Goal: Task Accomplishment & Management: Complete application form

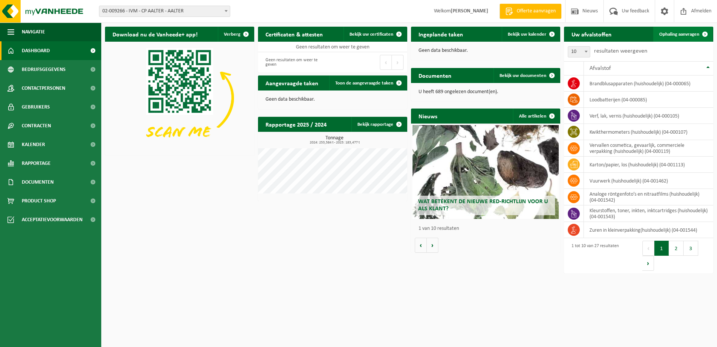
click at [669, 31] on link "Ophaling aanvragen" at bounding box center [682, 34] width 59 height 15
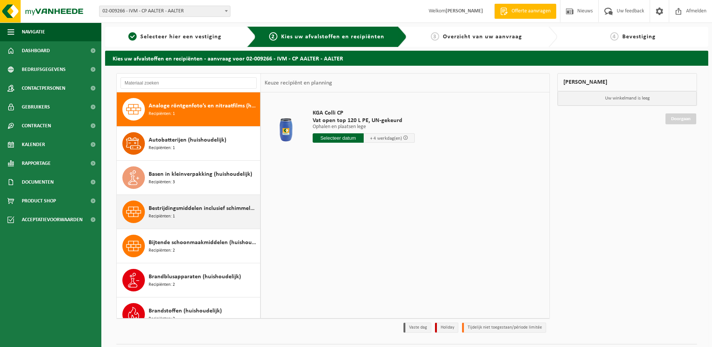
click at [192, 212] on span "Bestrijdingsmiddelen inclusief schimmelwerende beschermingsmiddelen (huishoudel…" at bounding box center [204, 208] width 110 height 9
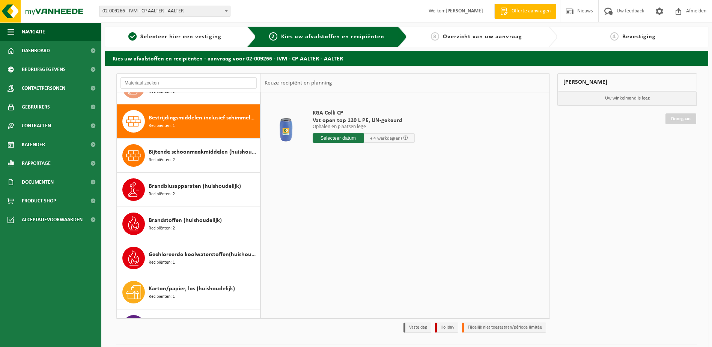
scroll to position [102, 0]
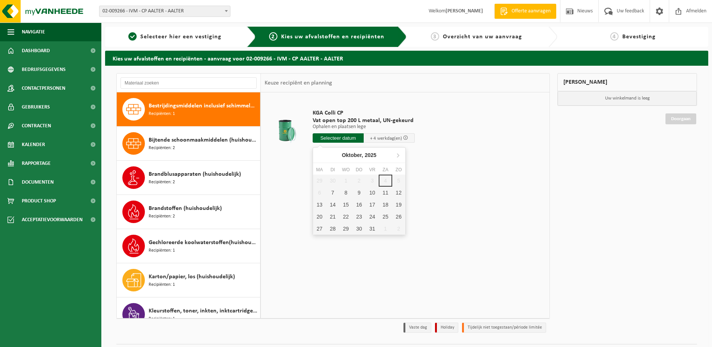
click at [330, 137] on input "text" at bounding box center [337, 137] width 51 height 9
click at [333, 193] on div "7" at bounding box center [332, 192] width 13 height 12
type input "Van 2025-10-07"
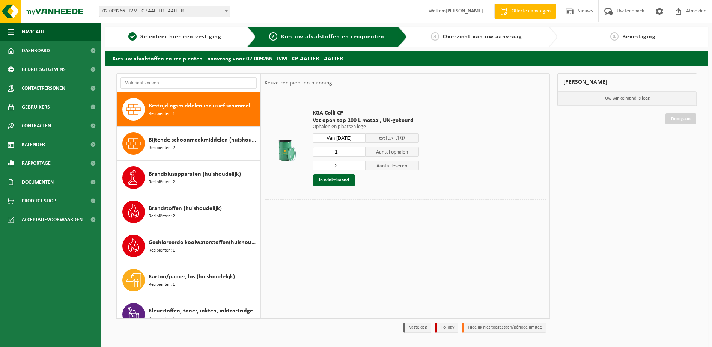
type input "1"
click at [360, 153] on input "1" at bounding box center [338, 152] width 53 height 10
type input "1"
click at [359, 167] on input "1" at bounding box center [338, 166] width 53 height 10
click at [329, 178] on button "In winkelmand" at bounding box center [333, 180] width 41 height 12
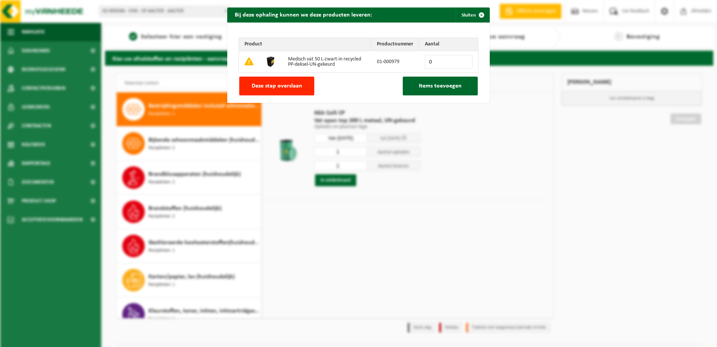
drag, startPoint x: 252, startPoint y: 86, endPoint x: 224, endPoint y: 130, distance: 52.6
click at [252, 85] on span "Deze stap overslaan" at bounding box center [277, 86] width 51 height 6
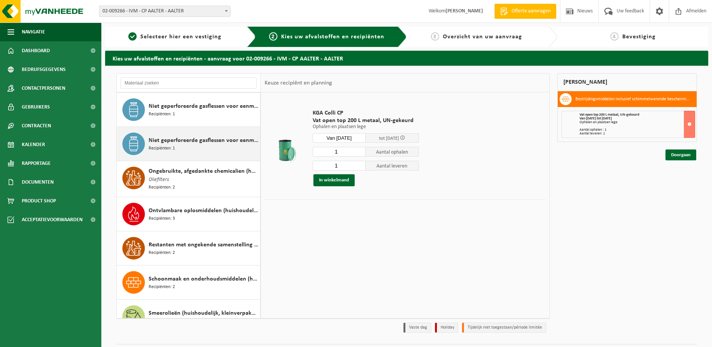
scroll to position [552, 0]
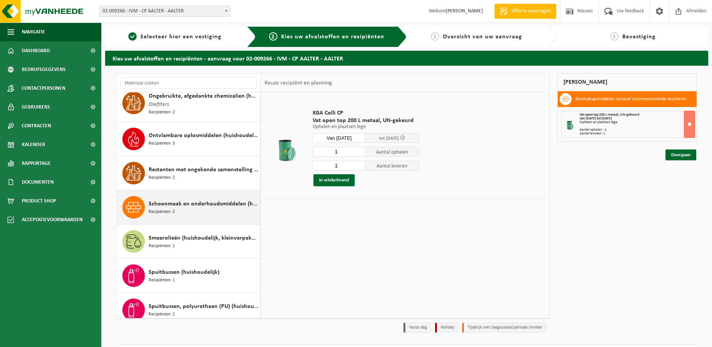
click at [180, 208] on div "Schoonmaak en onderhoudsmiddelen (huishoudelijk) Recipiënten: 2" at bounding box center [204, 207] width 110 height 23
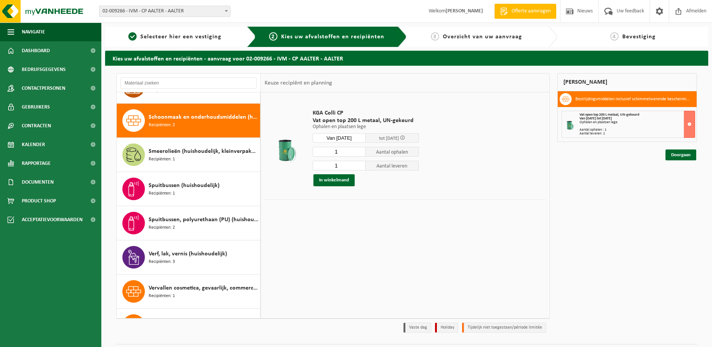
scroll to position [649, 0]
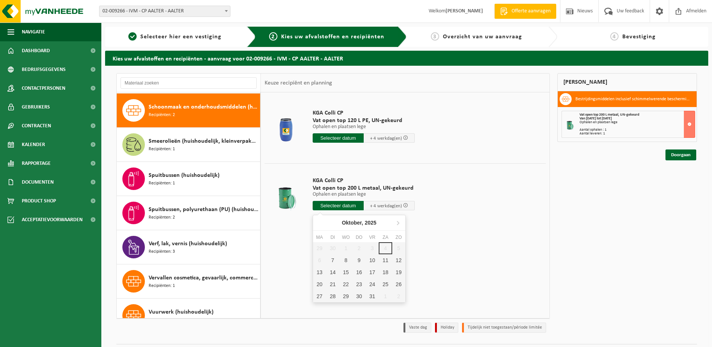
click at [323, 205] on input "text" at bounding box center [337, 205] width 51 height 9
click at [334, 258] on div "7" at bounding box center [332, 260] width 13 height 12
type input "Van 2025-10-07"
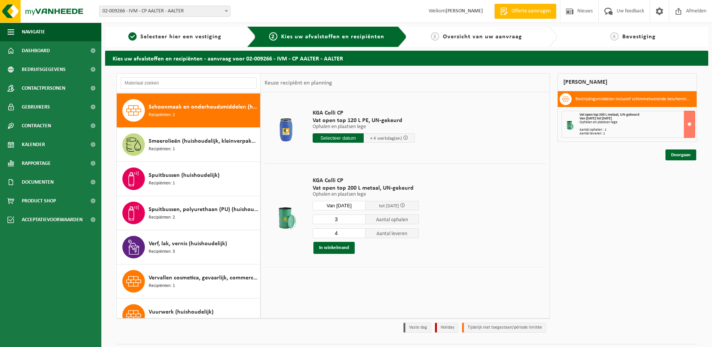
click at [360, 220] on input "3" at bounding box center [338, 219] width 53 height 10
type input "2"
click at [360, 220] on input "2" at bounding box center [338, 219] width 53 height 10
click at [359, 233] on input "3" at bounding box center [338, 233] width 53 height 10
type input "2"
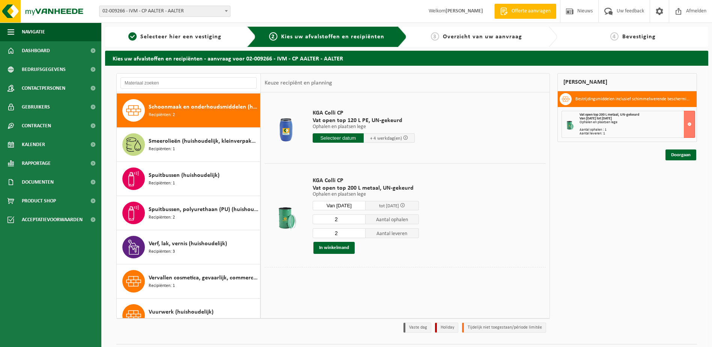
click at [359, 233] on input "2" at bounding box center [338, 233] width 53 height 10
click at [339, 245] on button "In winkelmand" at bounding box center [333, 248] width 41 height 12
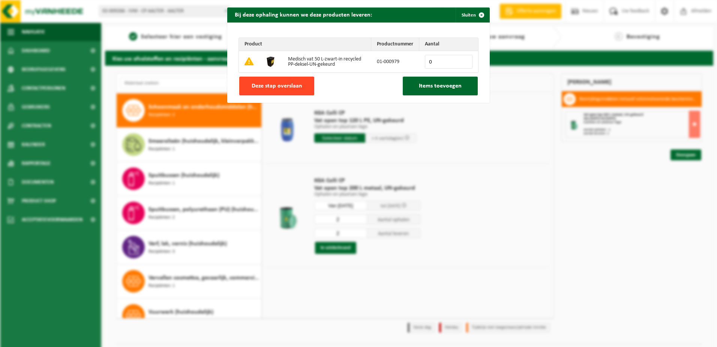
click at [267, 84] on span "Deze stap overslaan" at bounding box center [277, 86] width 51 height 6
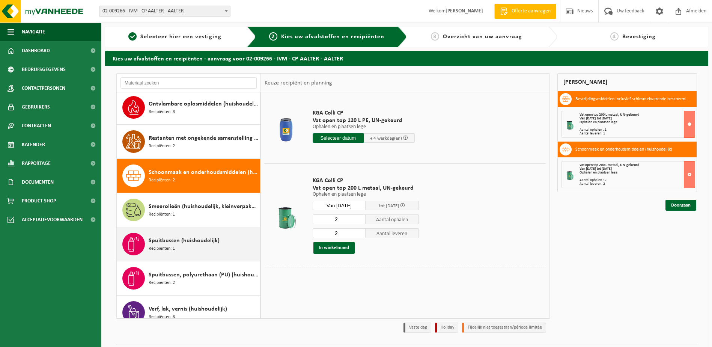
scroll to position [546, 0]
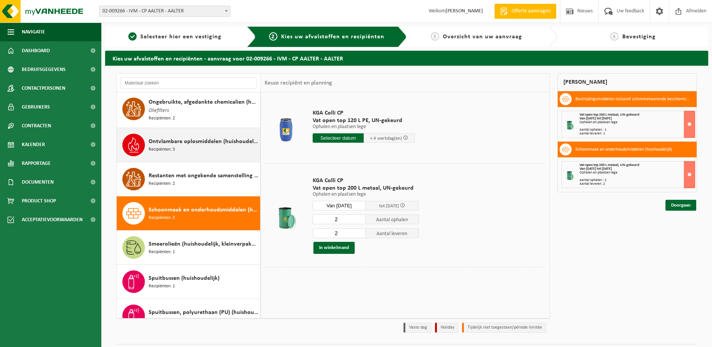
click at [176, 140] on span "Ontvlambare oplosmiddelen (huishoudelijk)" at bounding box center [204, 141] width 110 height 9
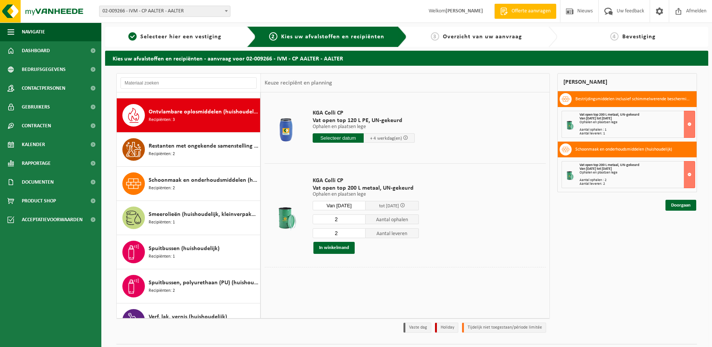
scroll to position [581, 0]
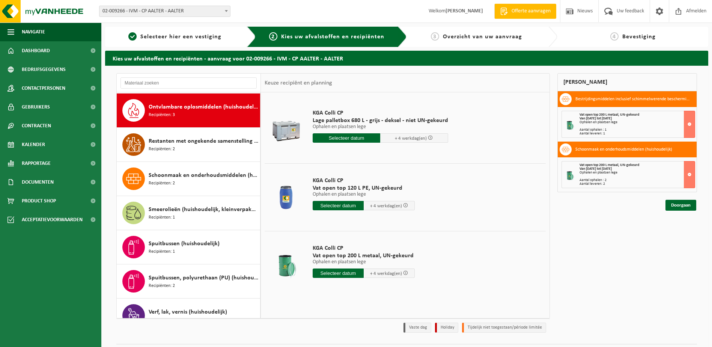
click at [341, 273] on input "text" at bounding box center [337, 272] width 51 height 9
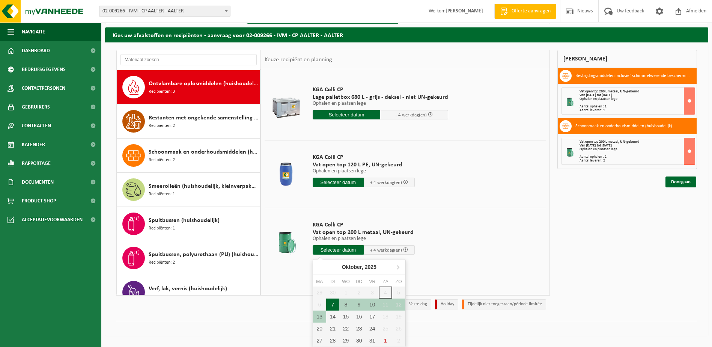
click at [330, 302] on div "7" at bounding box center [332, 304] width 13 height 12
type input "Van 2025-10-07"
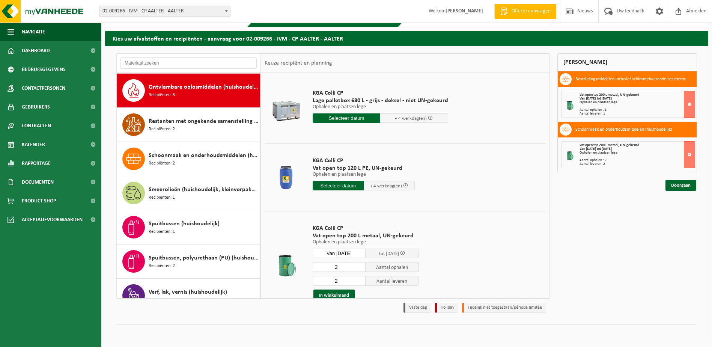
scroll to position [20, 0]
type input "1"
click at [360, 269] on input "1" at bounding box center [338, 267] width 53 height 10
type input "1"
click at [357, 282] on input "1" at bounding box center [338, 281] width 53 height 10
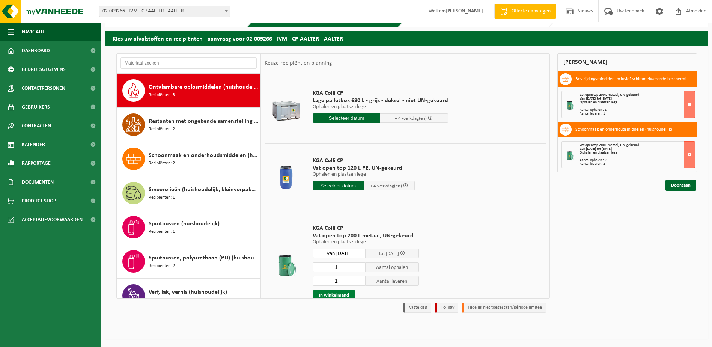
click at [335, 292] on button "In winkelmand" at bounding box center [333, 295] width 41 height 12
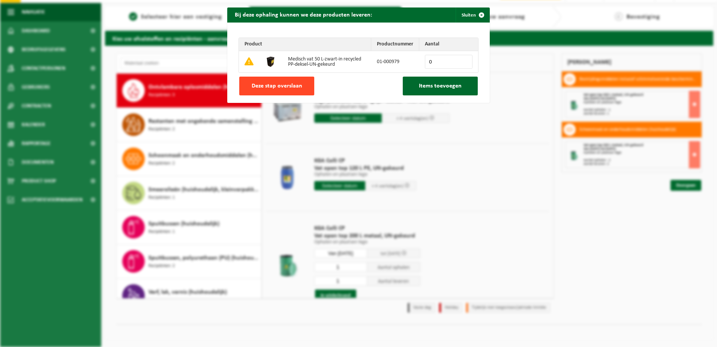
click at [269, 88] on span "Deze stap overslaan" at bounding box center [277, 86] width 51 height 6
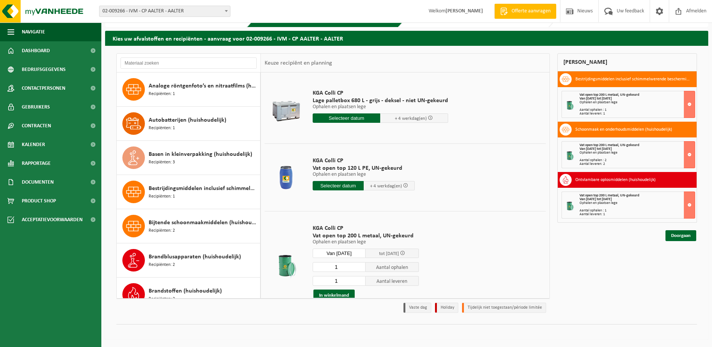
scroll to position [0, 0]
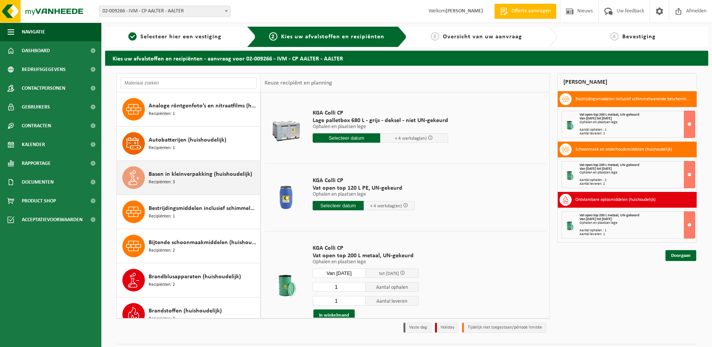
click at [170, 178] on span "Basen in kleinverpakking (huishoudelijk)" at bounding box center [201, 174] width 104 height 9
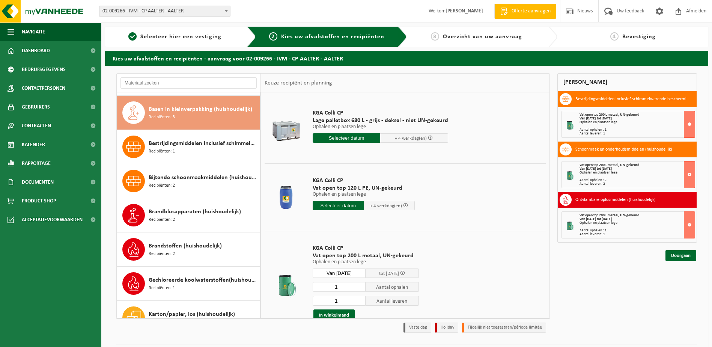
scroll to position [68, 0]
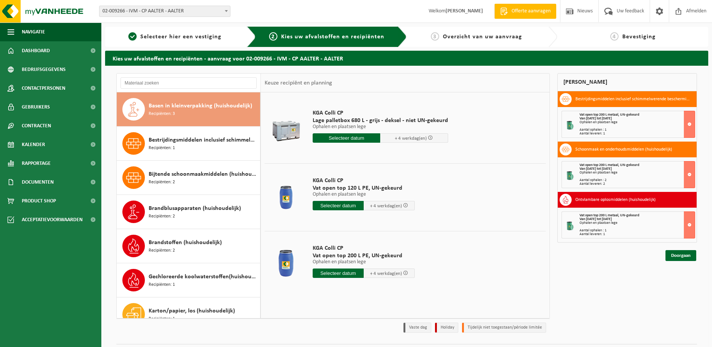
click at [330, 206] on input "text" at bounding box center [337, 205] width 51 height 9
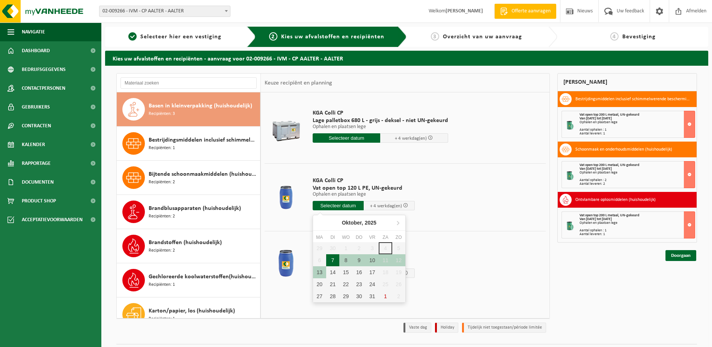
click at [335, 258] on div "7" at bounding box center [332, 260] width 13 height 12
type input "Van 2025-10-07"
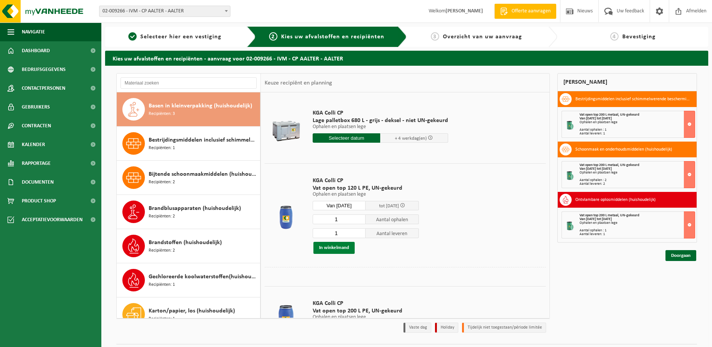
click at [336, 248] on button "In winkelmand" at bounding box center [333, 248] width 41 height 12
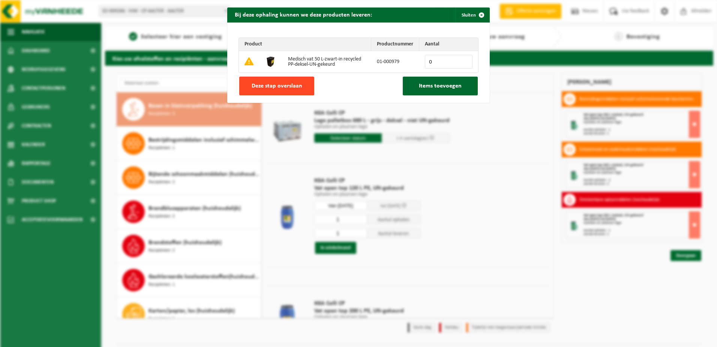
click at [289, 83] on span "Deze stap overslaan" at bounding box center [277, 86] width 51 height 6
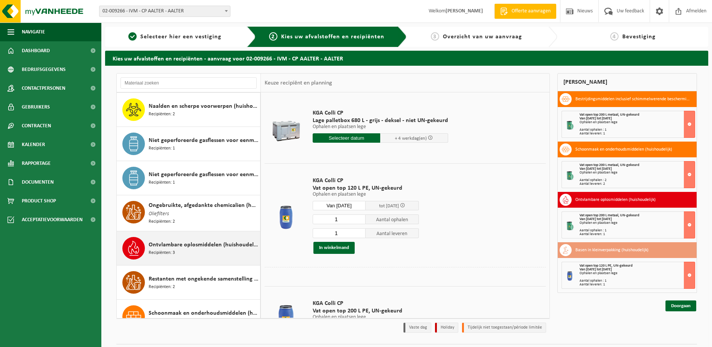
scroll to position [481, 0]
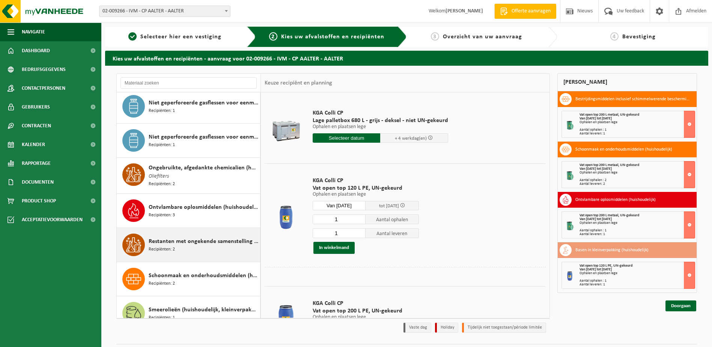
click at [186, 242] on span "Restanten met ongekende samenstelling (huishoudelijk)" at bounding box center [204, 241] width 110 height 9
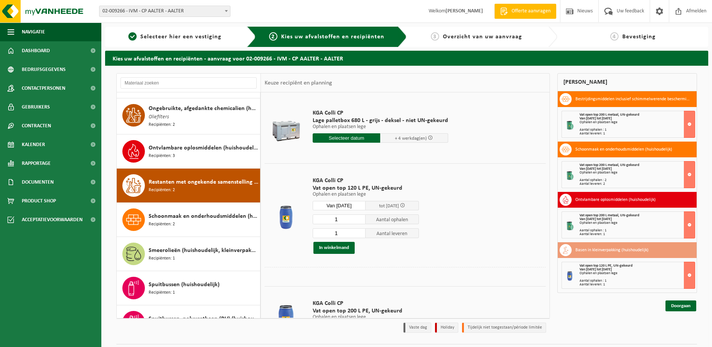
scroll to position [615, 0]
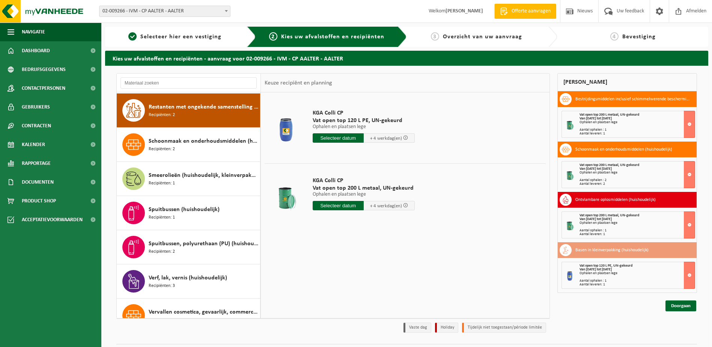
click at [336, 137] on input "text" at bounding box center [337, 137] width 51 height 9
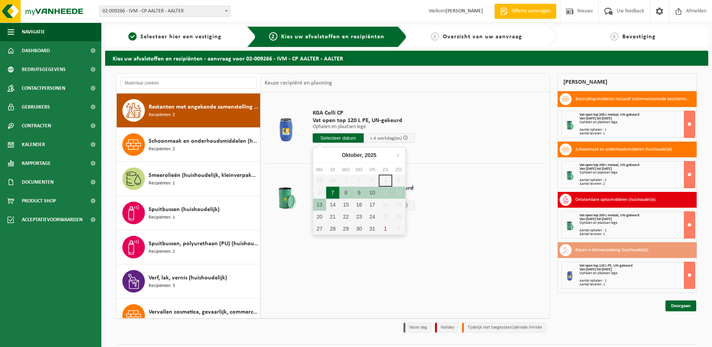
click at [332, 192] on div "7" at bounding box center [332, 192] width 13 height 12
type input "Van 2025-10-07"
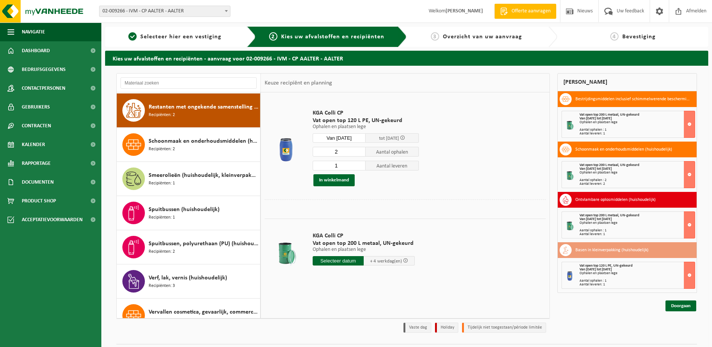
type input "2"
click at [360, 150] on input "2" at bounding box center [338, 152] width 53 height 10
type input "2"
click at [360, 164] on input "2" at bounding box center [338, 166] width 53 height 10
click at [331, 178] on button "In winkelmand" at bounding box center [333, 180] width 41 height 12
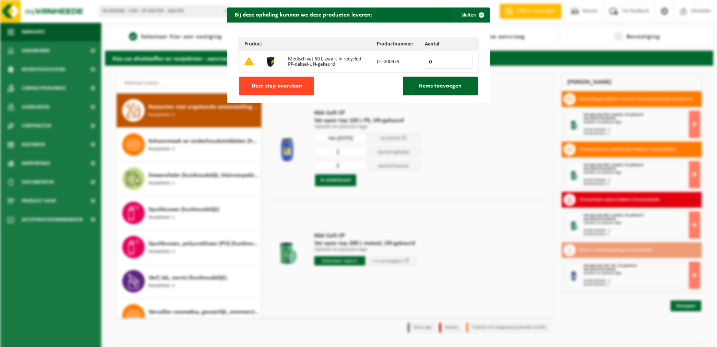
click at [273, 83] on span "Deze stap overslaan" at bounding box center [277, 86] width 51 height 6
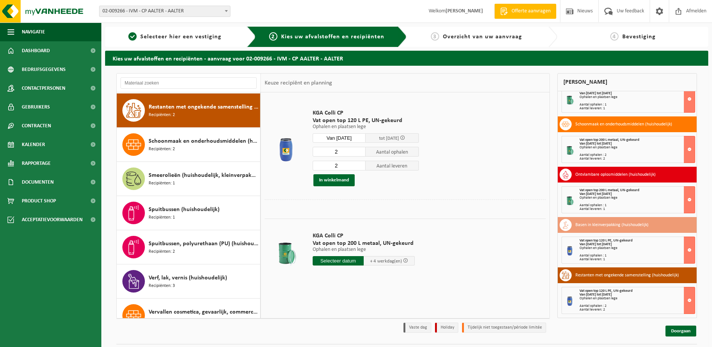
scroll to position [20, 0]
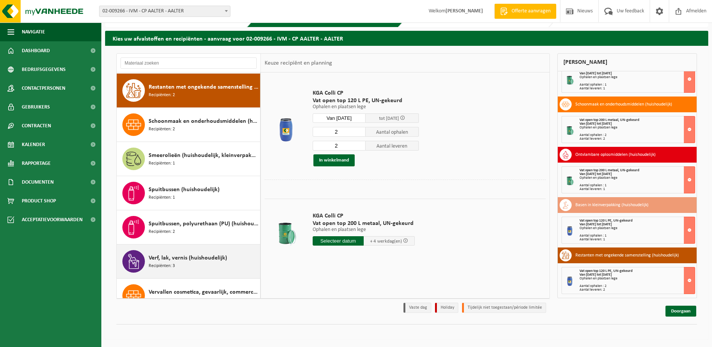
drag, startPoint x: 161, startPoint y: 255, endPoint x: 193, endPoint y: 221, distance: 47.0
click at [164, 255] on span "Verf, lak, vernis (huishoudelijk)" at bounding box center [188, 257] width 78 height 9
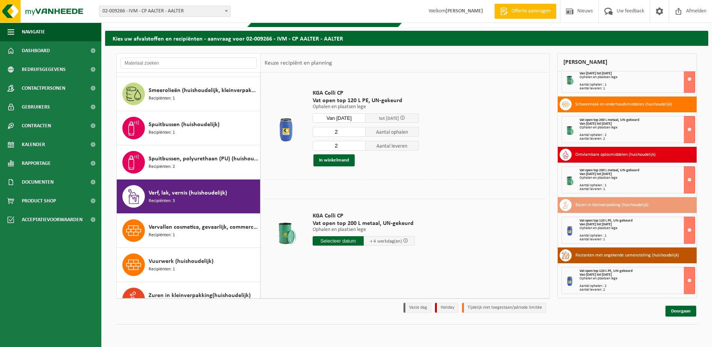
scroll to position [697, 0]
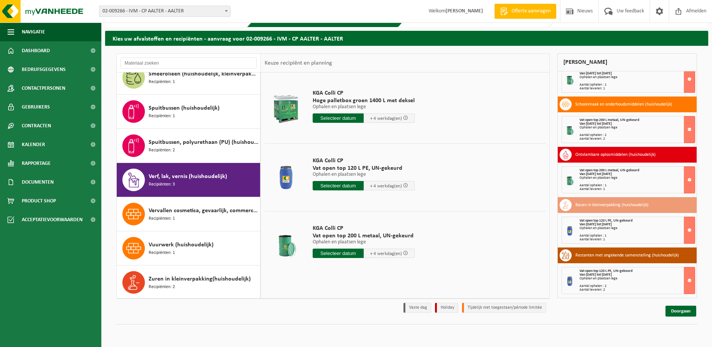
click at [323, 115] on input "text" at bounding box center [337, 117] width 51 height 9
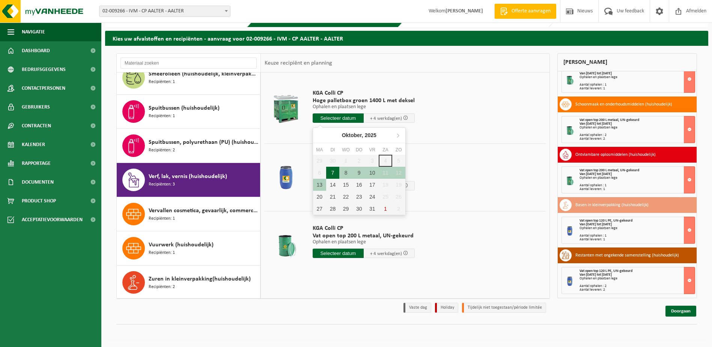
click at [328, 170] on div "7" at bounding box center [332, 173] width 13 height 12
type input "Van 2025-10-07"
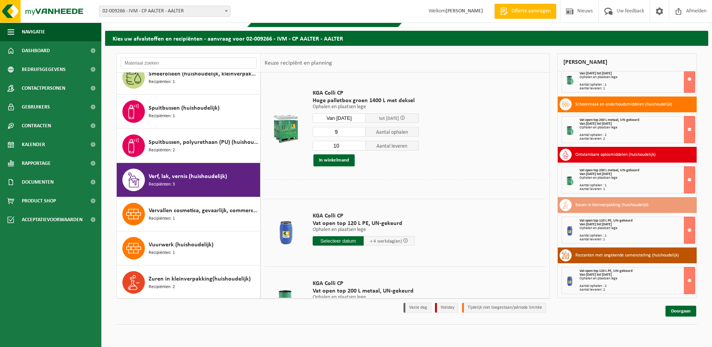
click at [359, 132] on input "9" at bounding box center [338, 132] width 53 height 10
click at [359, 132] on input "8" at bounding box center [338, 132] width 53 height 10
click at [359, 132] on input "7" at bounding box center [338, 132] width 53 height 10
type input "6"
click at [359, 132] on input "6" at bounding box center [338, 132] width 53 height 10
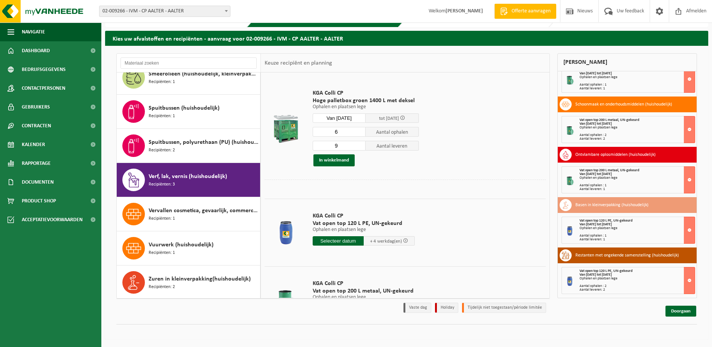
click at [359, 147] on input "9" at bounding box center [338, 146] width 53 height 10
click at [359, 147] on input "8" at bounding box center [338, 146] width 53 height 10
click at [359, 147] on input "7" at bounding box center [338, 146] width 53 height 10
drag, startPoint x: 359, startPoint y: 147, endPoint x: 354, endPoint y: 152, distance: 6.7
type input "6"
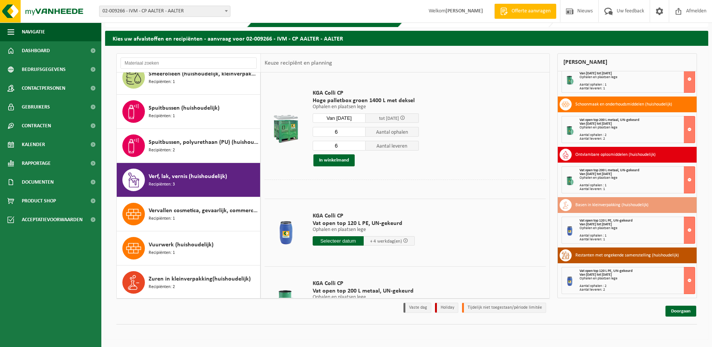
click at [359, 147] on input "6" at bounding box center [338, 146] width 53 height 10
click at [342, 158] on button "In winkelmand" at bounding box center [333, 160] width 41 height 12
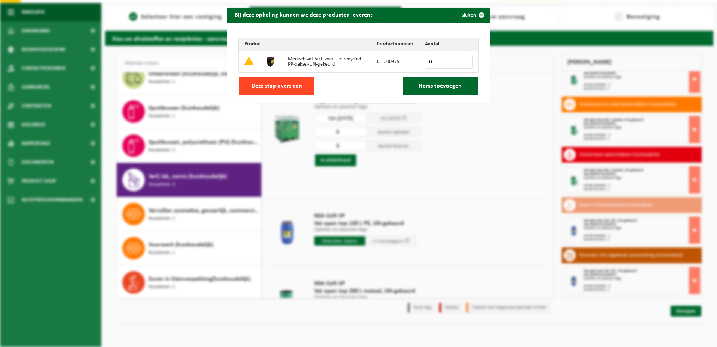
click at [271, 87] on span "Deze stap overslaan" at bounding box center [277, 86] width 51 height 6
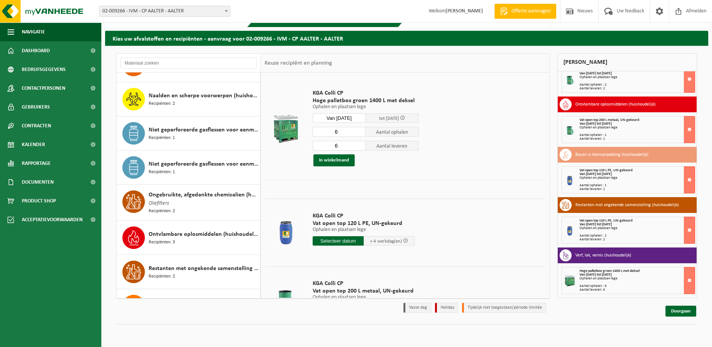
scroll to position [321, 0]
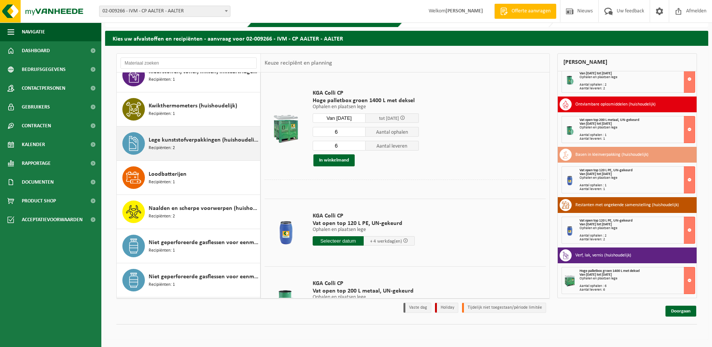
click at [182, 146] on div "Lege kunststofverpakkingen (huishoudelijk) Recipiënten: 2" at bounding box center [204, 143] width 110 height 23
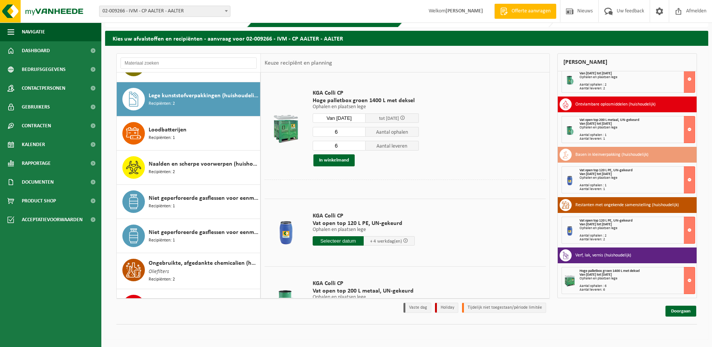
scroll to position [375, 0]
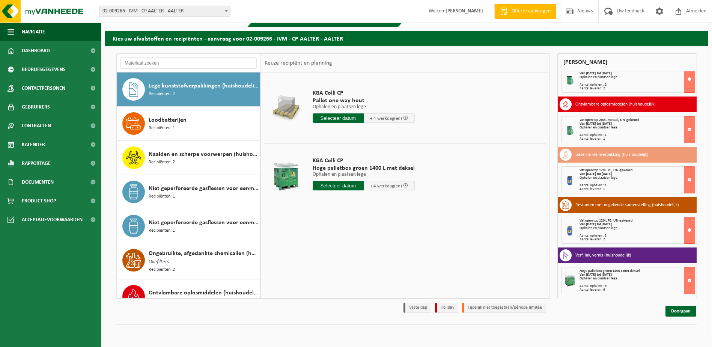
click at [335, 185] on input "text" at bounding box center [337, 185] width 51 height 9
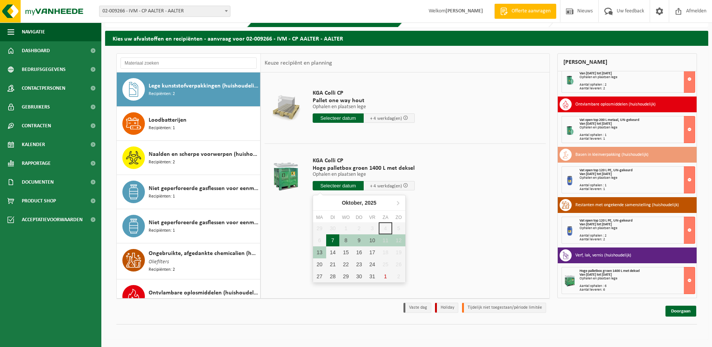
click at [330, 240] on div "7" at bounding box center [332, 240] width 13 height 12
type input "Van 2025-10-07"
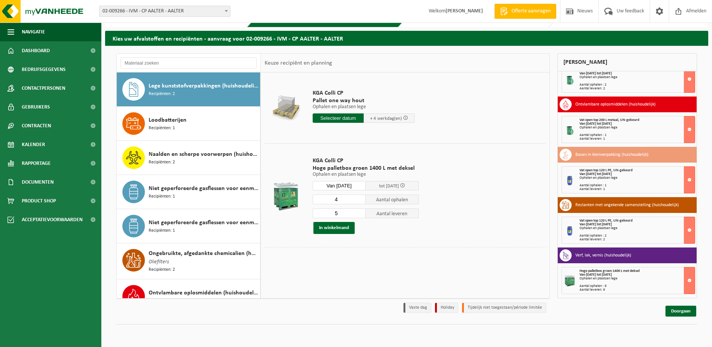
drag, startPoint x: 360, startPoint y: 200, endPoint x: 360, endPoint y: 206, distance: 6.0
type input "4"
click at [360, 201] on input "4" at bounding box center [338, 199] width 53 height 10
type input "4"
click at [360, 216] on input "4" at bounding box center [338, 213] width 53 height 10
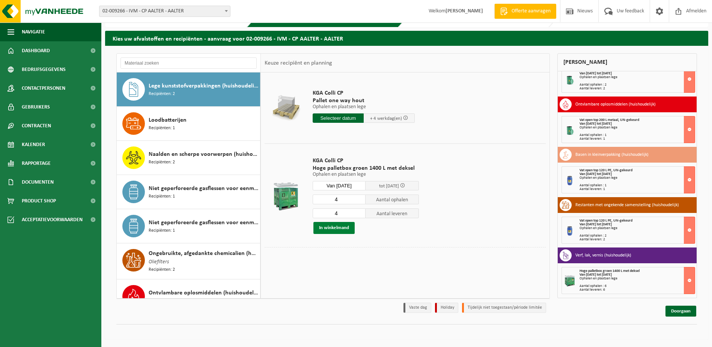
click at [342, 226] on button "In winkelmand" at bounding box center [333, 228] width 41 height 12
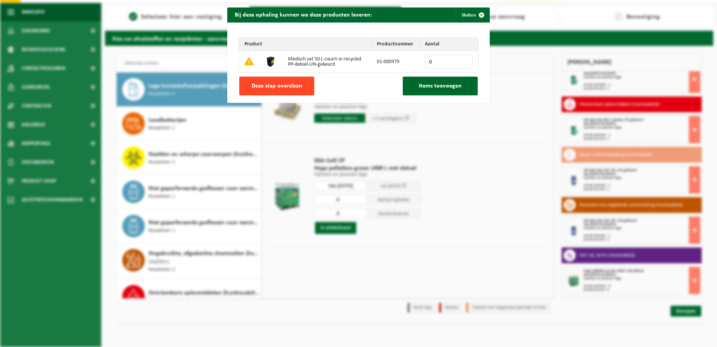
click at [287, 87] on span "Deze stap overslaan" at bounding box center [277, 86] width 51 height 6
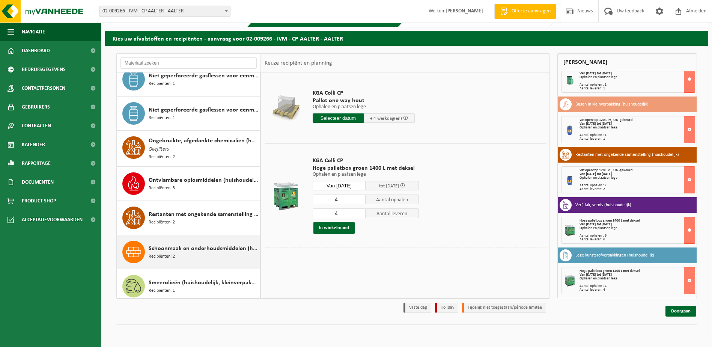
scroll to position [525, 0]
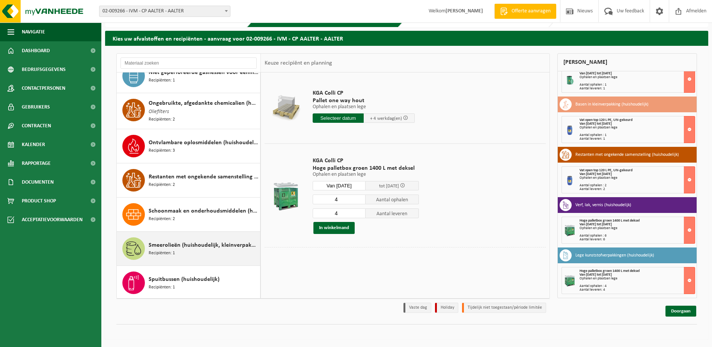
click at [166, 243] on span "Smeerolieën (huishoudelijk, kleinverpakking)" at bounding box center [204, 244] width 110 height 9
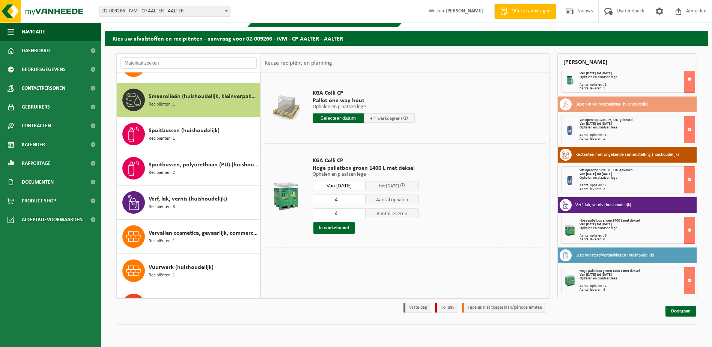
scroll to position [683, 0]
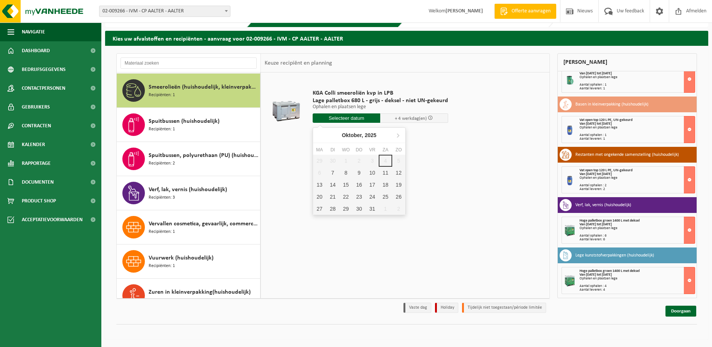
click at [358, 117] on input "text" at bounding box center [346, 117] width 68 height 9
click at [333, 171] on div "7" at bounding box center [332, 173] width 13 height 12
type input "Van 2025-10-07"
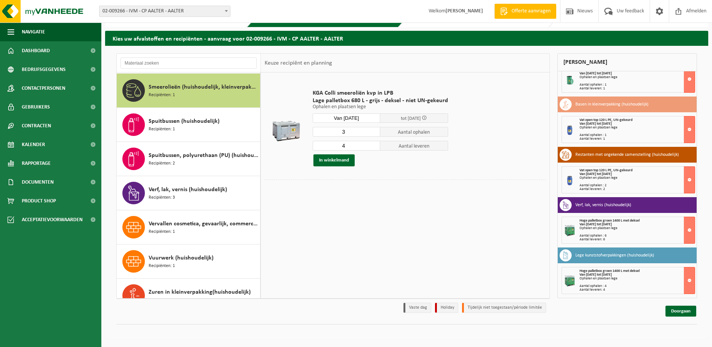
click at [374, 133] on input "3" at bounding box center [346, 132] width 68 height 10
type input "2"
click at [374, 133] on input "2" at bounding box center [346, 132] width 68 height 10
click at [374, 146] on input "3" at bounding box center [346, 146] width 68 height 10
type input "2"
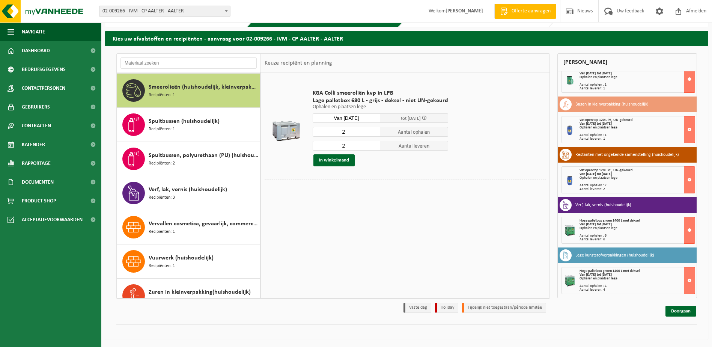
click at [374, 146] on input "2" at bounding box center [346, 146] width 68 height 10
click at [332, 158] on button "In winkelmand" at bounding box center [333, 160] width 41 height 12
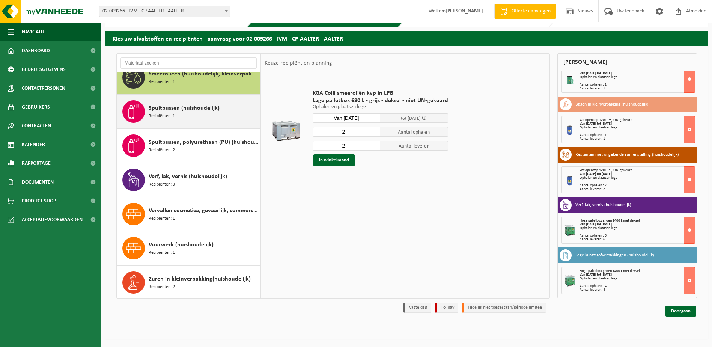
click at [186, 109] on span "Spuitbussen (huishoudelijk)" at bounding box center [184, 108] width 71 height 9
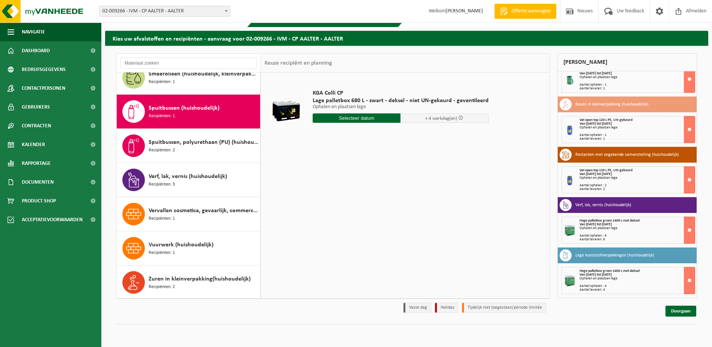
click at [356, 118] on input "text" at bounding box center [356, 117] width 88 height 9
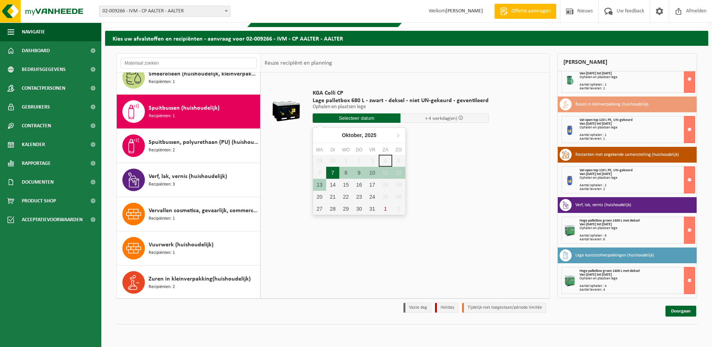
click at [333, 171] on div "7" at bounding box center [332, 173] width 13 height 12
type input "Van 2025-10-07"
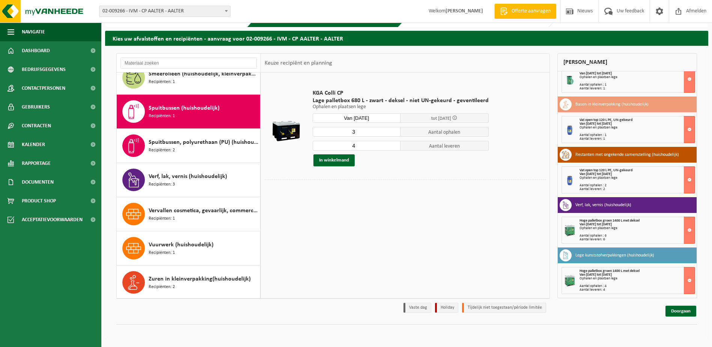
click at [392, 132] on input "3" at bounding box center [356, 132] width 88 height 10
click at [392, 132] on input "2" at bounding box center [356, 132] width 88 height 10
type input "1"
click at [392, 132] on input "1" at bounding box center [356, 132] width 88 height 10
click at [392, 147] on input "3" at bounding box center [356, 146] width 88 height 10
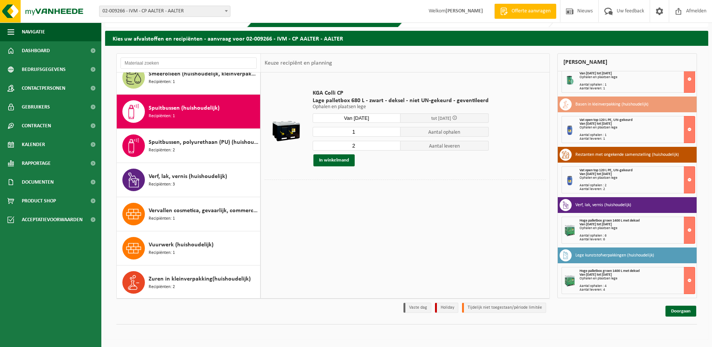
click at [392, 147] on input "2" at bounding box center [356, 146] width 88 height 10
type input "1"
click at [392, 147] on input "1" at bounding box center [356, 146] width 88 height 10
click at [330, 157] on button "In winkelmand" at bounding box center [333, 160] width 41 height 12
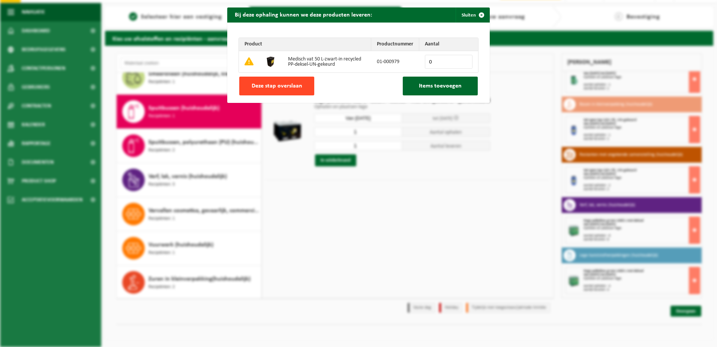
click at [243, 86] on button "Deze stap overslaan" at bounding box center [276, 86] width 75 height 19
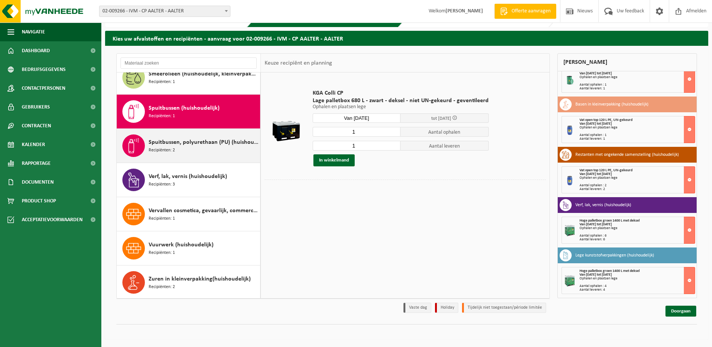
click at [187, 143] on span "Spuitbussen, polyurethaan (PU) (huishoudelijk)" at bounding box center [204, 142] width 110 height 9
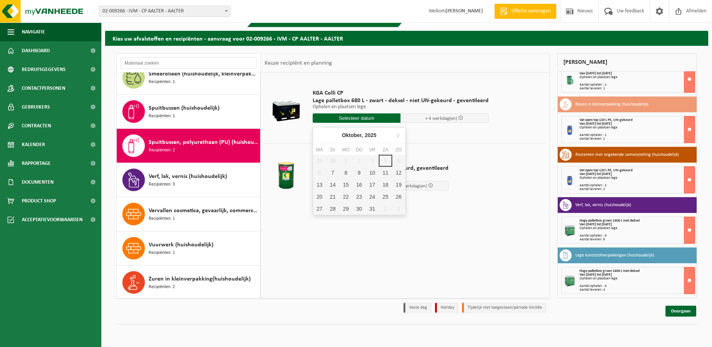
click at [342, 117] on input "text" at bounding box center [356, 117] width 88 height 9
drag, startPoint x: 332, startPoint y: 170, endPoint x: 338, endPoint y: 166, distance: 6.7
click at [333, 171] on div "7" at bounding box center [332, 173] width 13 height 12
type input "Van 2025-10-07"
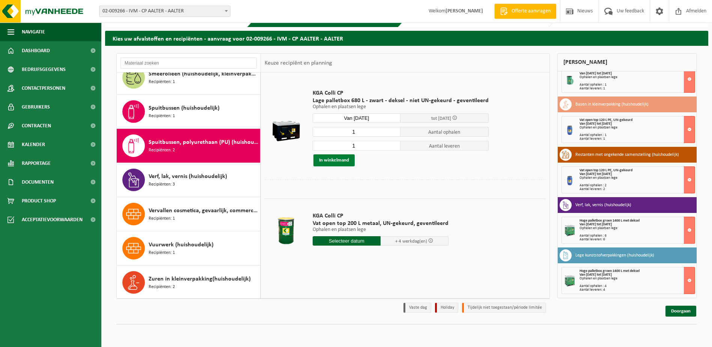
click at [339, 158] on button "In winkelmand" at bounding box center [333, 160] width 41 height 12
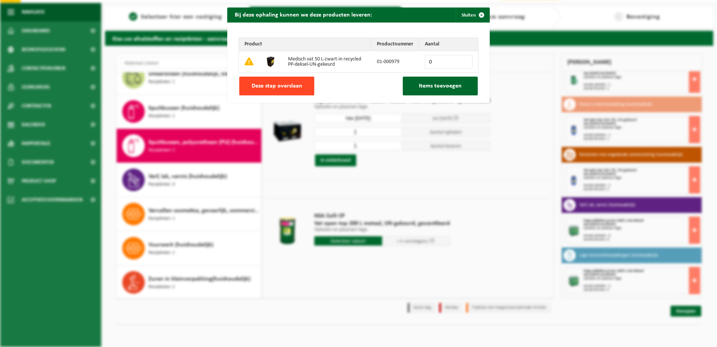
click at [290, 84] on span "Deze stap overslaan" at bounding box center [277, 86] width 51 height 6
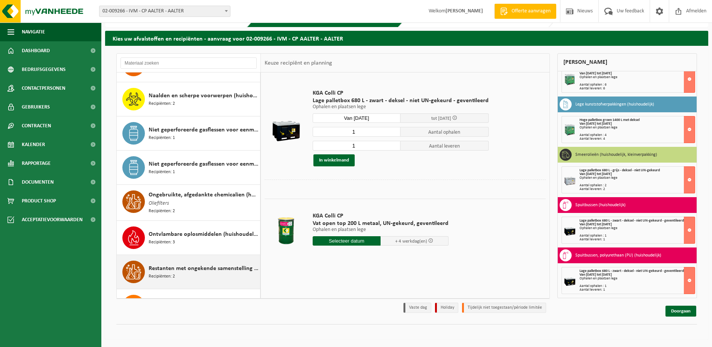
scroll to position [396, 0]
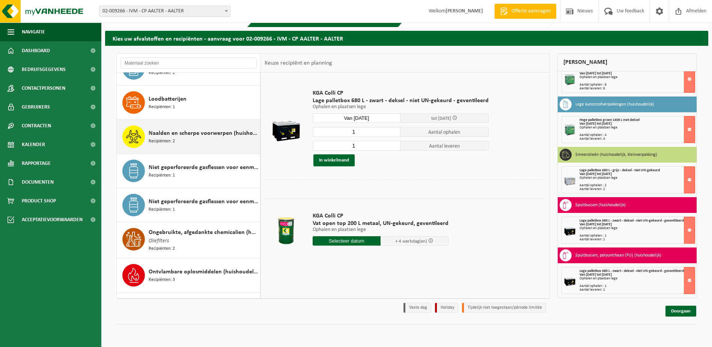
click at [177, 134] on span "Naalden en scherpe voorwerpen (huishoudelijk)" at bounding box center [204, 133] width 110 height 9
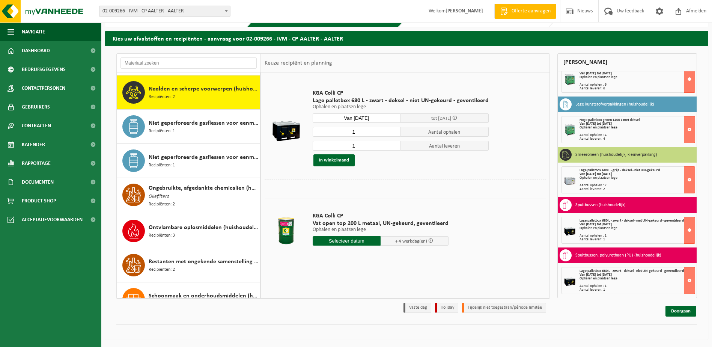
scroll to position [444, 0]
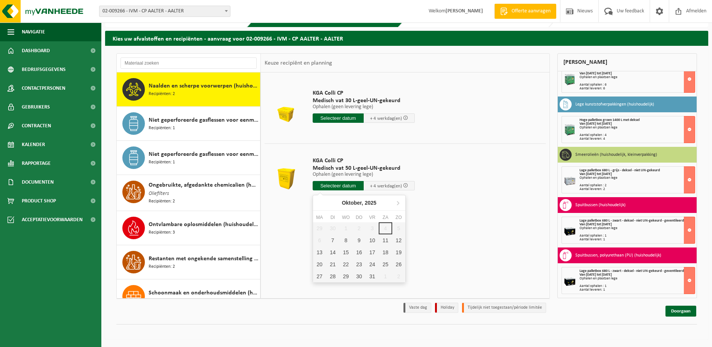
click at [338, 184] on input "text" at bounding box center [337, 185] width 51 height 9
drag, startPoint x: 332, startPoint y: 237, endPoint x: 338, endPoint y: 224, distance: 14.6
click at [332, 237] on div "7" at bounding box center [332, 240] width 13 height 12
type input "Van 2025-10-07"
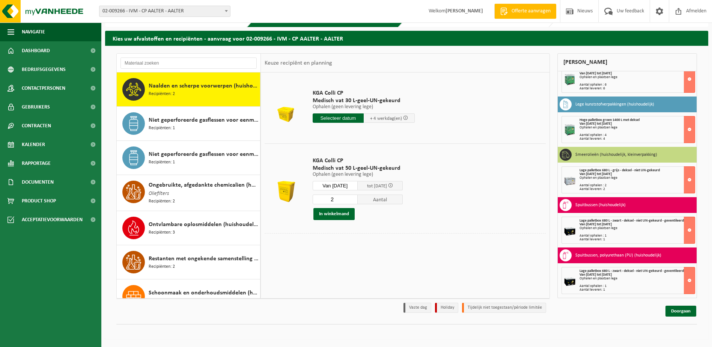
click at [357, 197] on input "2" at bounding box center [334, 199] width 45 height 10
type input "3"
click at [357, 197] on input "3" at bounding box center [334, 199] width 45 height 10
click at [333, 212] on button "In winkelmand" at bounding box center [333, 214] width 41 height 12
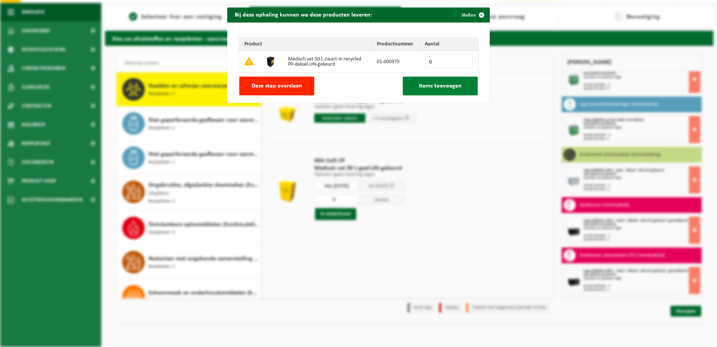
click at [423, 86] on span "Items toevoegen" at bounding box center [440, 86] width 43 height 6
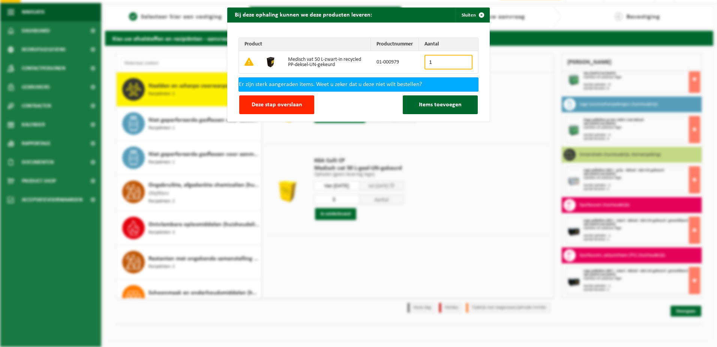
click at [462, 60] on input "1" at bounding box center [449, 62] width 48 height 15
click at [462, 60] on input "2" at bounding box center [449, 62] width 48 height 15
type input "3"
click at [462, 60] on input "3" at bounding box center [449, 62] width 48 height 15
click at [432, 103] on span "Items toevoegen" at bounding box center [440, 105] width 43 height 6
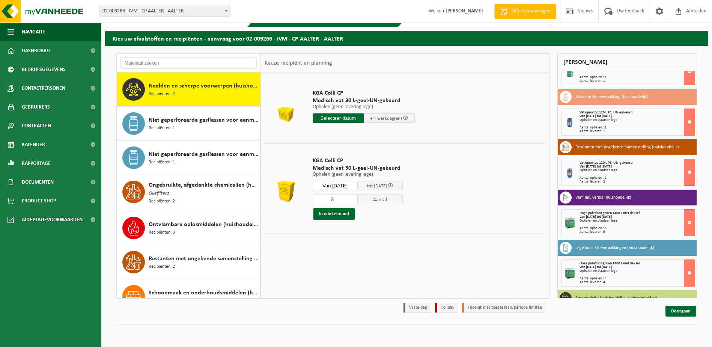
scroll to position [96, 0]
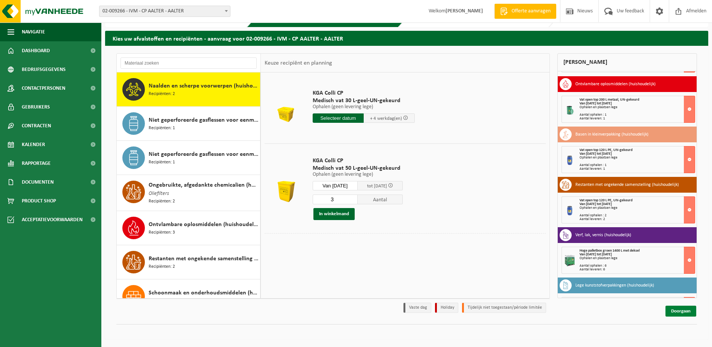
click at [671, 308] on link "Doorgaan" at bounding box center [680, 310] width 31 height 11
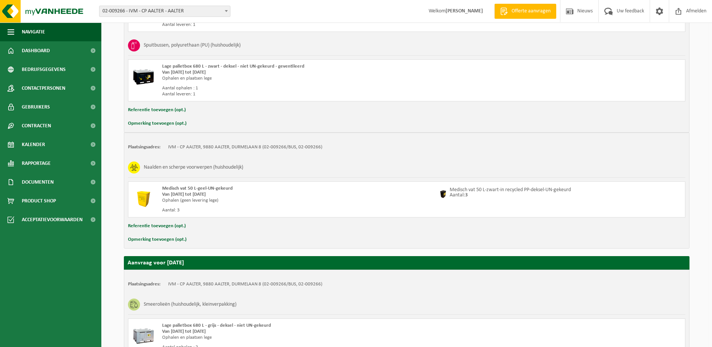
scroll to position [795, 0]
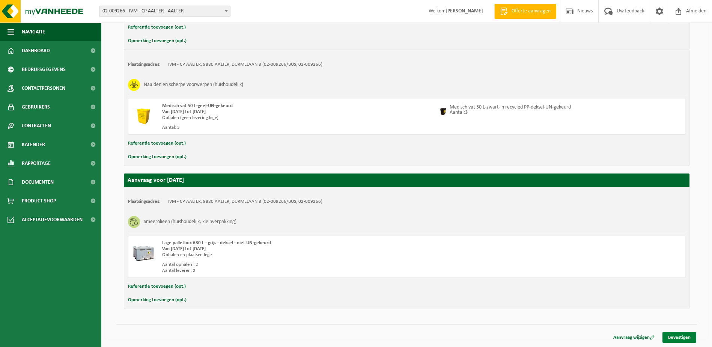
click at [670, 335] on link "Bevestigen" at bounding box center [679, 337] width 34 height 11
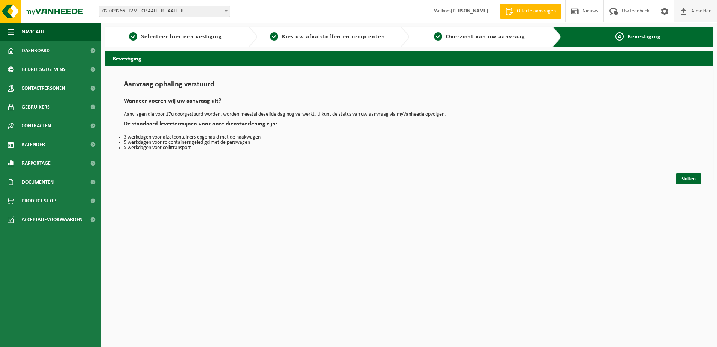
click at [701, 11] on span "Afmelden" at bounding box center [701, 11] width 24 height 22
